Goal: Task Accomplishment & Management: Manage account settings

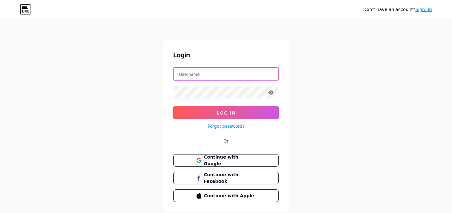
click at [205, 76] on input "text" at bounding box center [226, 74] width 105 height 13
type input "[EMAIL_ADDRESS][DOMAIN_NAME]"
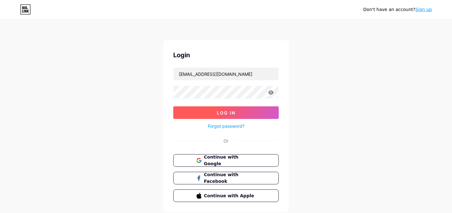
click at [215, 109] on button "Log In" at bounding box center [226, 112] width 106 height 13
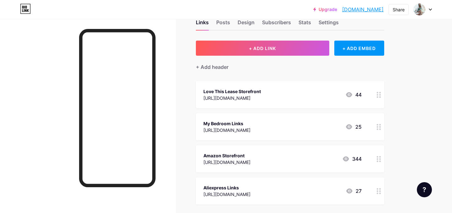
scroll to position [18, 0]
click at [283, 38] on div "Links Posts Design Subscribers Stats Settings + ADD LINK + ADD EMBED + Add head…" at bounding box center [205, 158] width 411 height 314
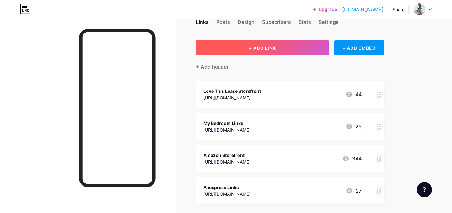
click at [281, 49] on button "+ ADD LINK" at bounding box center [263, 47] width 134 height 15
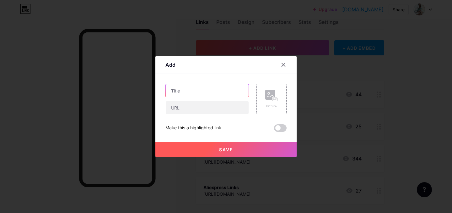
click at [218, 92] on input "text" at bounding box center [207, 90] width 83 height 13
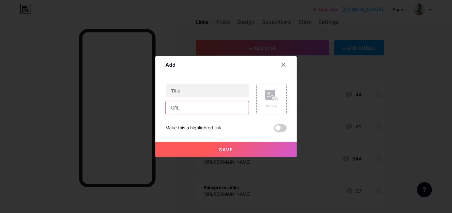
click at [210, 112] on input "text" at bounding box center [207, 107] width 83 height 13
paste input "[URL][DOMAIN_NAME]"
type input "[URL][DOMAIN_NAME]"
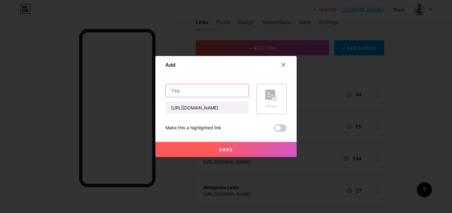
scroll to position [0, 0]
click at [206, 84] on input "text" at bounding box center [207, 90] width 83 height 13
type input "BTArtbox Nails"
click at [231, 149] on span "Save" at bounding box center [226, 149] width 14 height 5
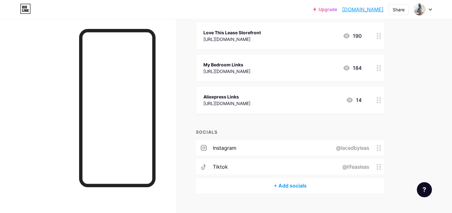
scroll to position [146, 0]
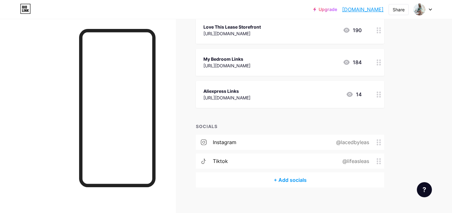
click at [300, 179] on div "+ Add socials" at bounding box center [290, 179] width 188 height 15
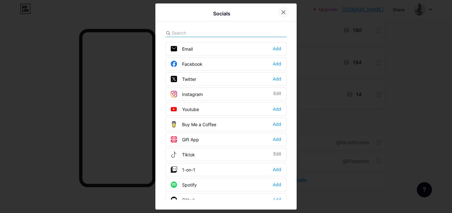
click at [283, 14] on icon at bounding box center [283, 12] width 5 height 5
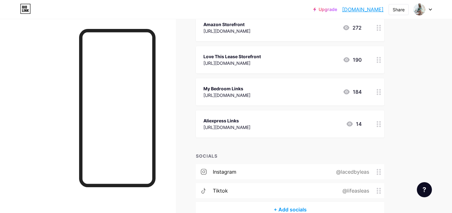
scroll to position [114, 0]
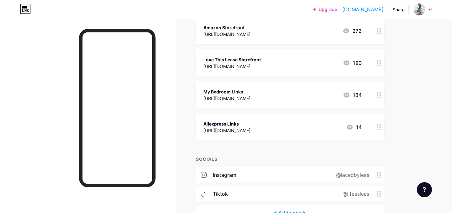
click at [351, 128] on icon at bounding box center [350, 126] width 6 height 5
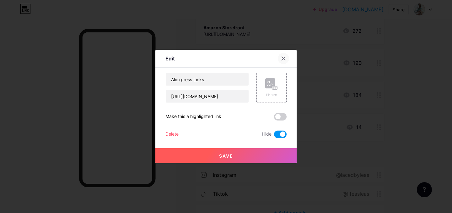
click at [284, 58] on icon at bounding box center [283, 58] width 3 height 3
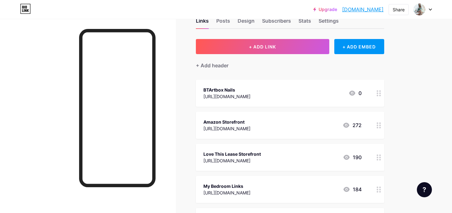
scroll to position [0, 0]
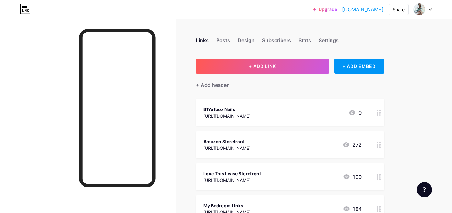
click at [380, 107] on div at bounding box center [379, 112] width 11 height 27
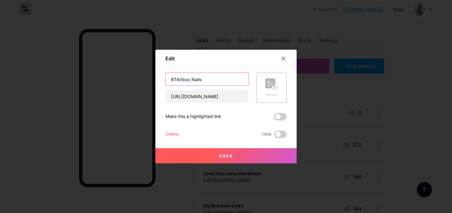
click at [230, 78] on input "BTArtbox Nails" at bounding box center [207, 79] width 83 height 13
type input "BTArtbox Nails (Leas10)"
click at [217, 152] on button "Save" at bounding box center [226, 155] width 141 height 15
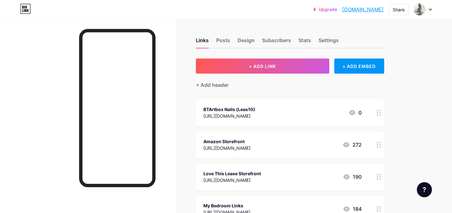
click at [184, 125] on div "Links Posts Design Subscribers Stats Settings + ADD LINK + ADD EMBED + Add head…" at bounding box center [205, 192] width 411 height 346
click at [417, 94] on div "Upgrade [DOMAIN_NAME]... [DOMAIN_NAME] Share Switch accounts Leas [DOMAIN_NAME]…" at bounding box center [226, 182] width 452 height 365
click at [194, 33] on div "Links Posts Design Subscribers Stats Settings + ADD LINK + ADD EMBED + Add head…" at bounding box center [205, 192] width 411 height 346
